Goal: Information Seeking & Learning: Understand process/instructions

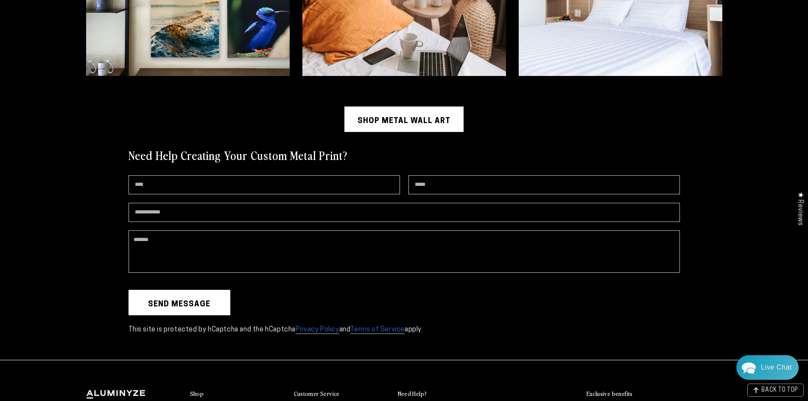
scroll to position [2425, 0]
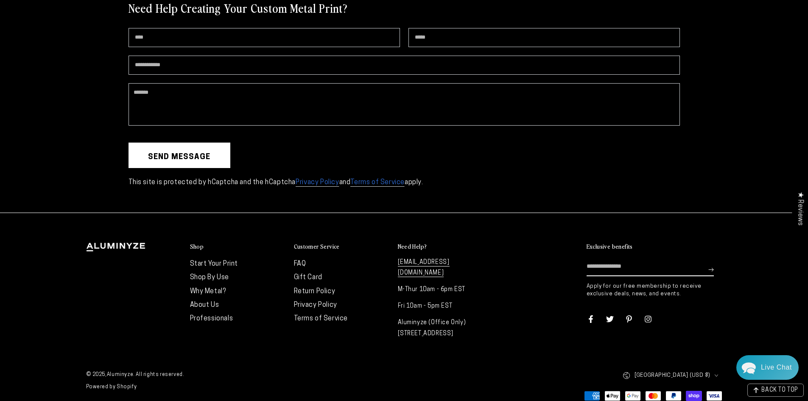
click at [301, 260] on link "FAQ" at bounding box center [300, 263] width 12 height 7
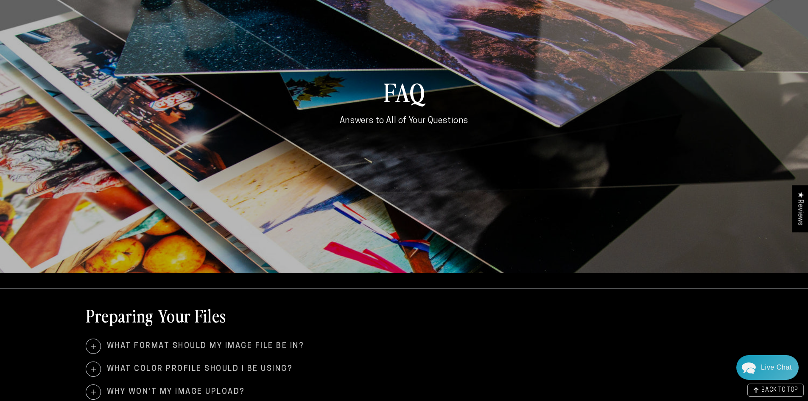
scroll to position [127, 0]
